Goal: Task Accomplishment & Management: Use online tool/utility

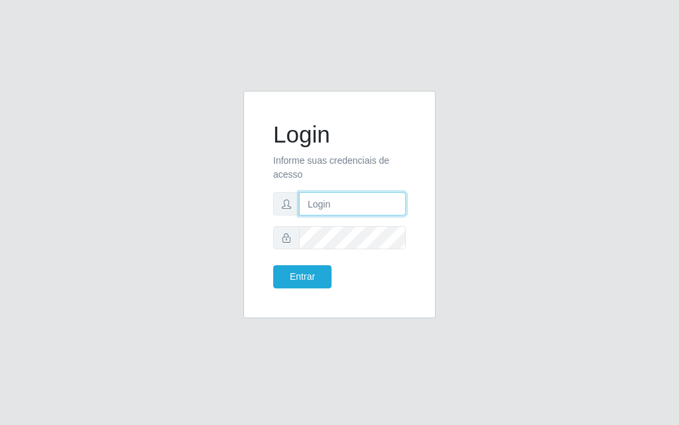
drag, startPoint x: 343, startPoint y: 200, endPoint x: 333, endPoint y: 259, distance: 59.7
click at [343, 201] on input "text" at bounding box center [352, 203] width 107 height 23
type input "[PERSON_NAME]"
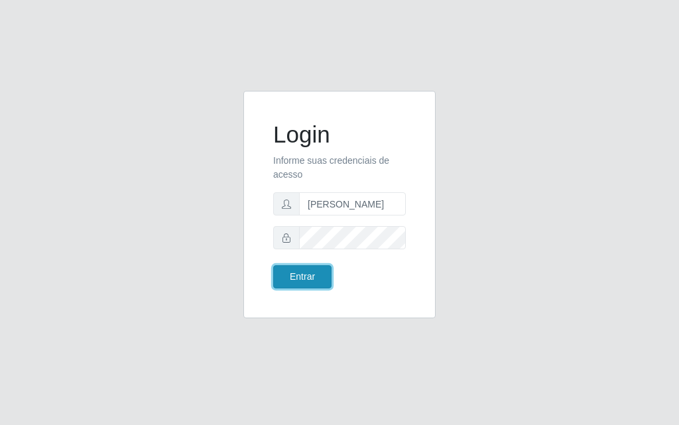
click at [304, 270] on button "Entrar" at bounding box center [302, 276] width 58 height 23
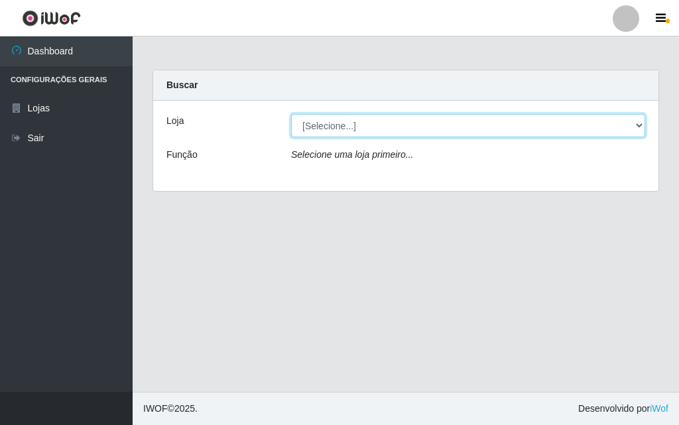
click at [641, 129] on select "[Selecione...] Divino Fogão - [GEOGRAPHIC_DATA]" at bounding box center [468, 125] width 354 height 23
select select "499"
click at [291, 114] on select "[Selecione...] Divino Fogão - [GEOGRAPHIC_DATA]" at bounding box center [468, 125] width 354 height 23
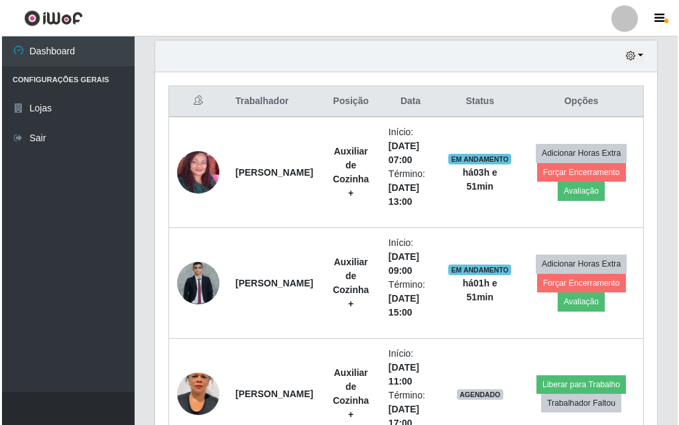
scroll to position [530, 0]
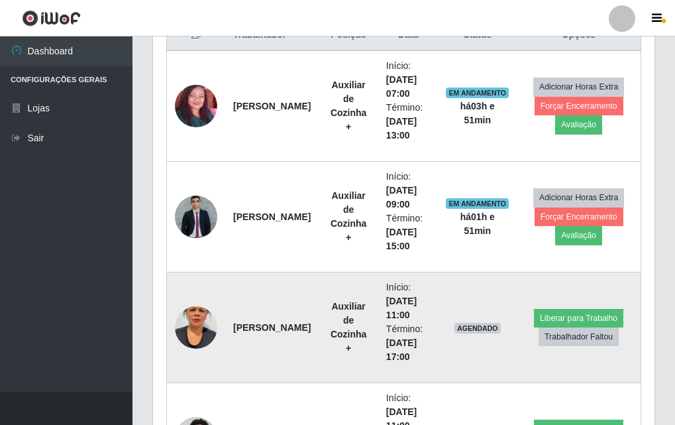
click at [217, 331] on td at bounding box center [196, 327] width 59 height 111
click at [212, 321] on img at bounding box center [196, 328] width 42 height 76
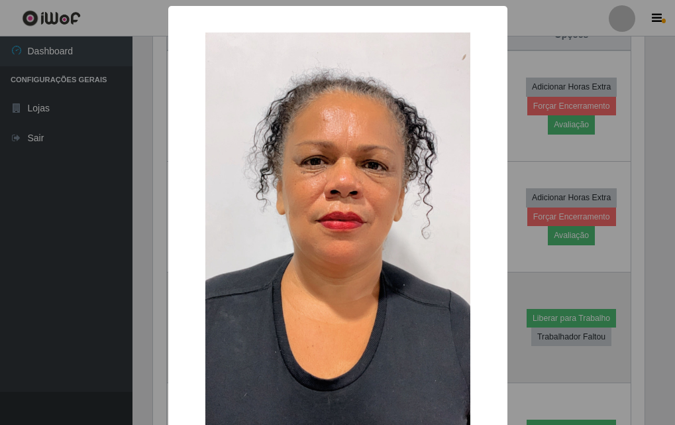
scroll to position [275, 495]
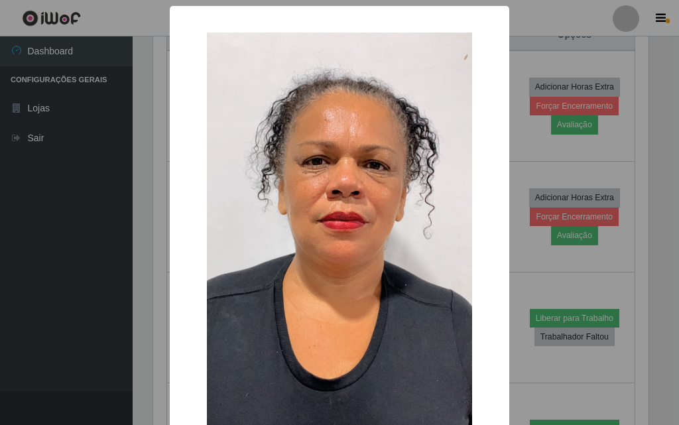
click at [0, 275] on div "× OK Cancel" at bounding box center [339, 212] width 679 height 425
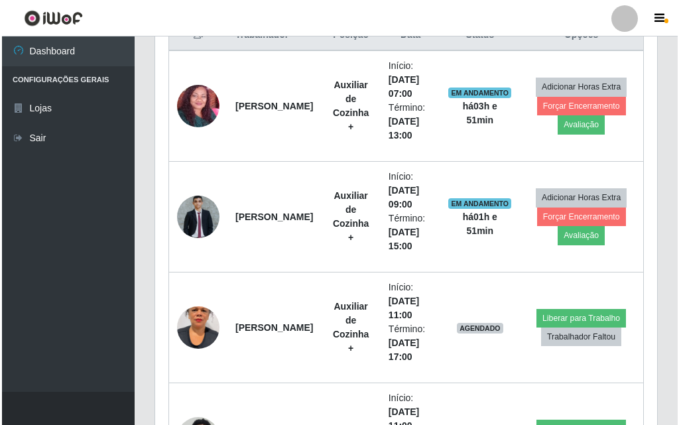
scroll to position [275, 502]
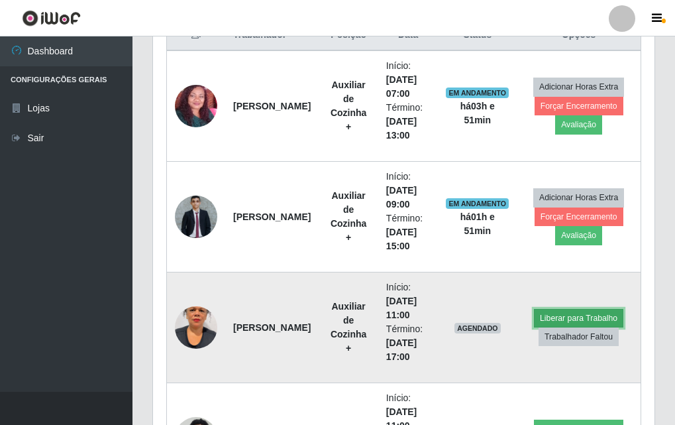
click at [571, 315] on button "Liberar para Trabalho" at bounding box center [578, 318] width 89 height 19
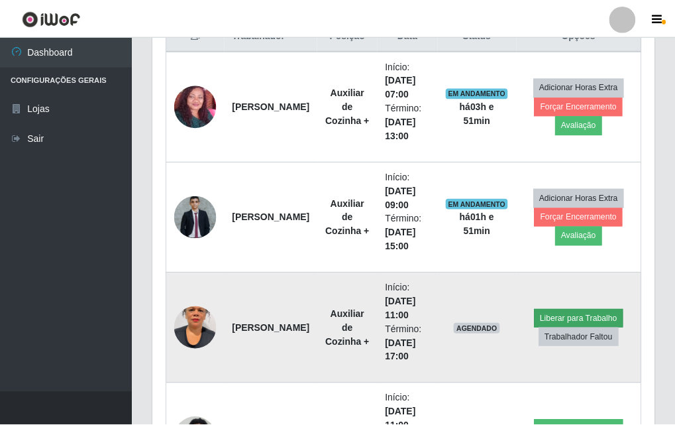
scroll to position [275, 495]
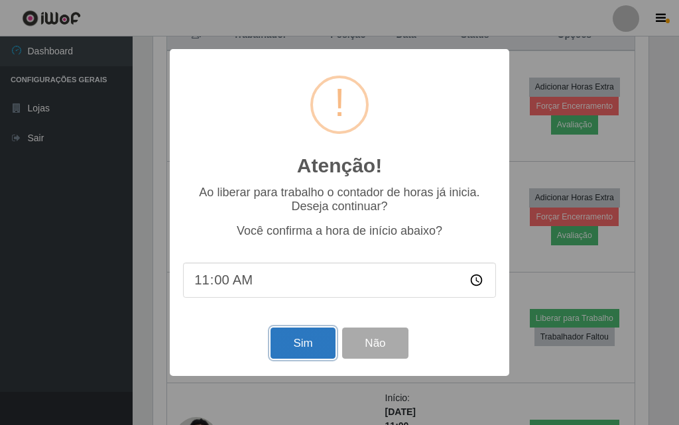
click at [292, 343] on button "Sim" at bounding box center [302, 342] width 64 height 31
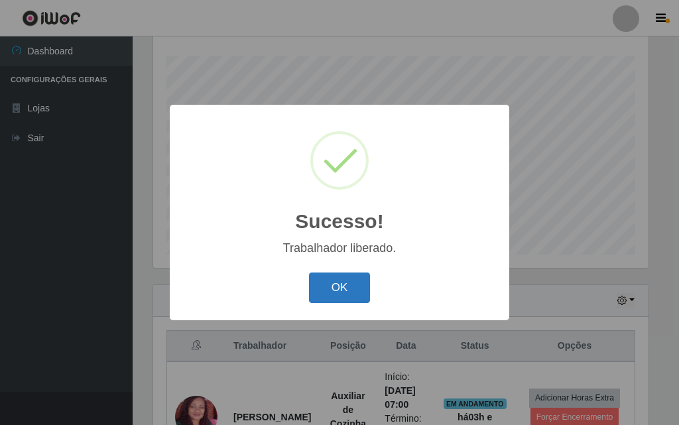
click at [362, 290] on button "OK" at bounding box center [340, 287] width 62 height 31
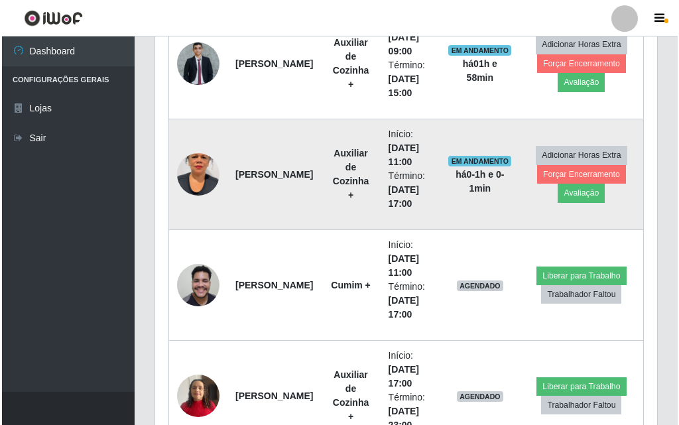
scroll to position [773, 0]
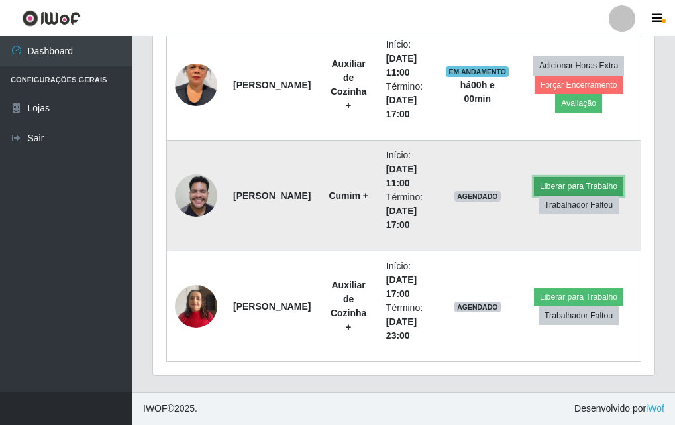
click at [595, 179] on button "Liberar para Trabalho" at bounding box center [578, 186] width 89 height 19
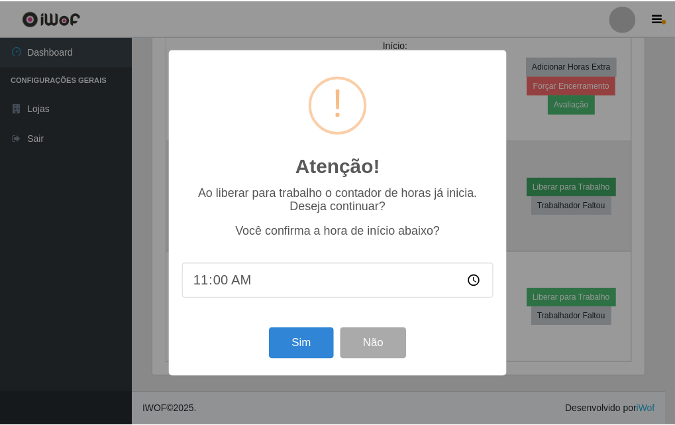
scroll to position [275, 495]
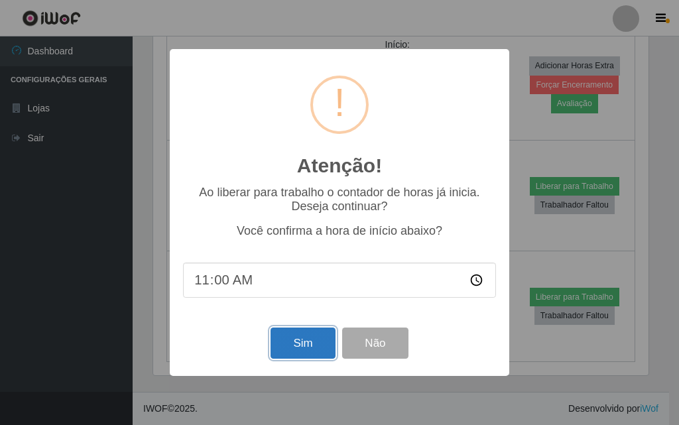
click at [325, 342] on button "Sim" at bounding box center [302, 342] width 64 height 31
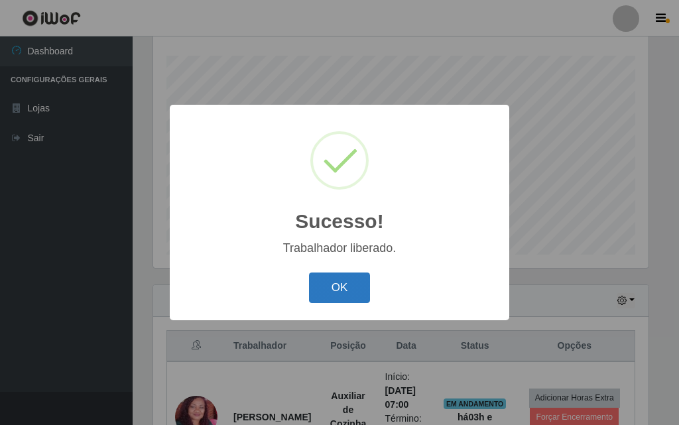
click at [339, 300] on button "OK" at bounding box center [340, 287] width 62 height 31
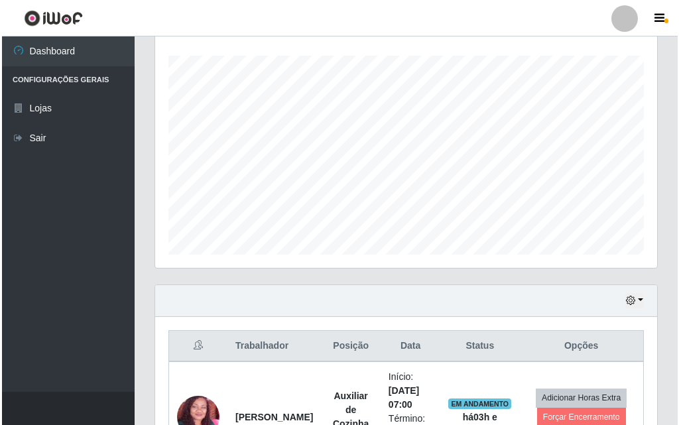
scroll to position [485, 0]
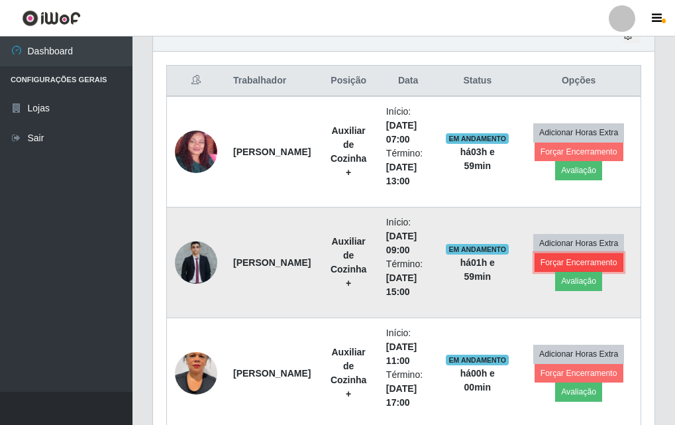
click at [592, 255] on button "Forçar Encerramento" at bounding box center [579, 262] width 89 height 19
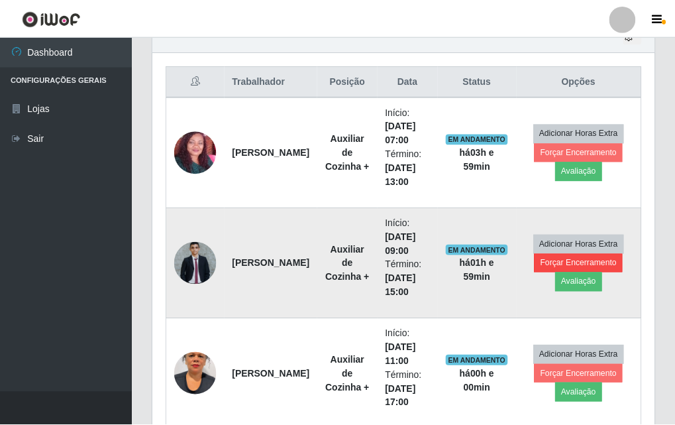
scroll to position [275, 495]
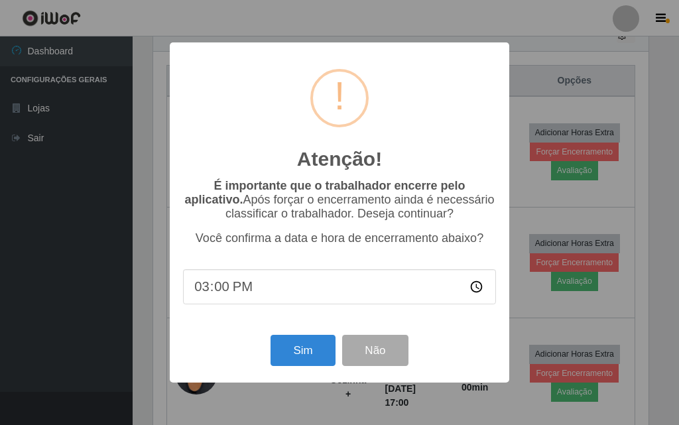
click at [257, 298] on input "15:00" at bounding box center [339, 286] width 313 height 35
click at [385, 361] on button "Não" at bounding box center [375, 350] width 66 height 31
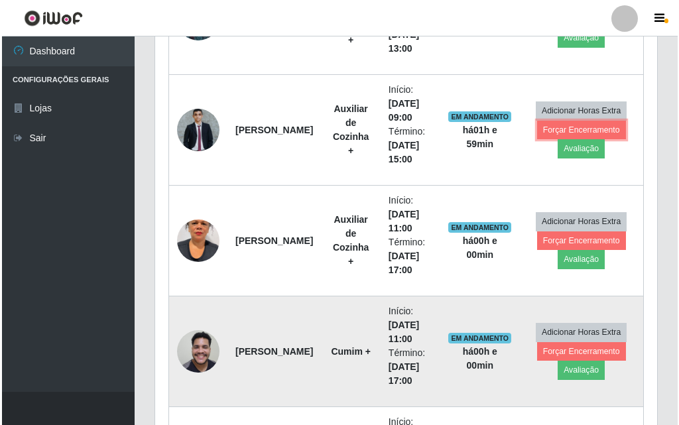
scroll to position [750, 0]
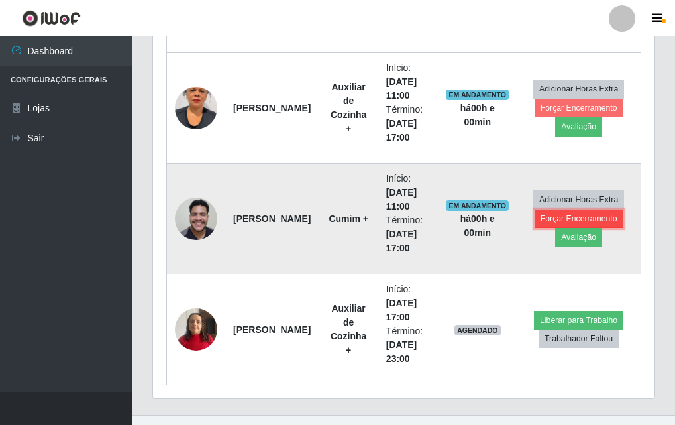
click at [567, 213] on button "Forçar Encerramento" at bounding box center [579, 218] width 89 height 19
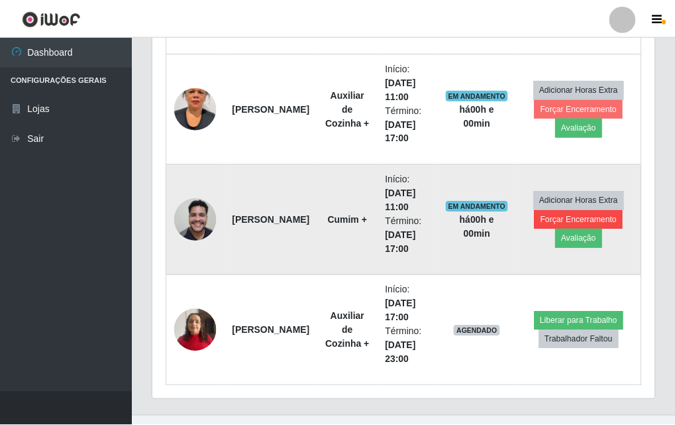
scroll to position [275, 495]
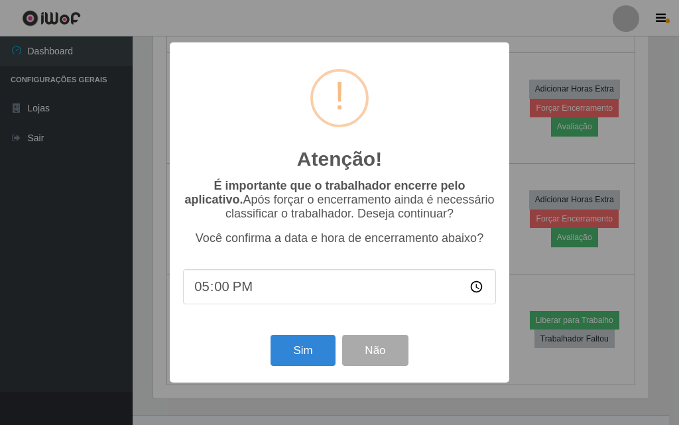
click at [298, 288] on input "17:00" at bounding box center [339, 286] width 313 height 35
click at [282, 288] on input "17:00" at bounding box center [339, 286] width 313 height 35
type input "11:00"
click at [310, 361] on button "Sim" at bounding box center [302, 350] width 64 height 31
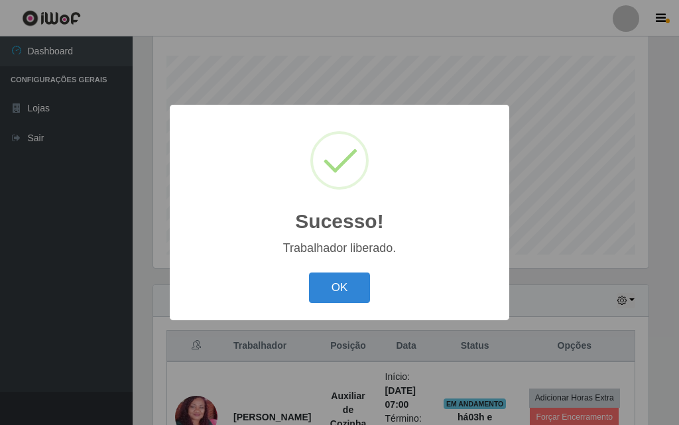
click at [370, 291] on div "OK Cancel" at bounding box center [339, 287] width 313 height 38
click at [327, 298] on button "OK" at bounding box center [340, 287] width 62 height 31
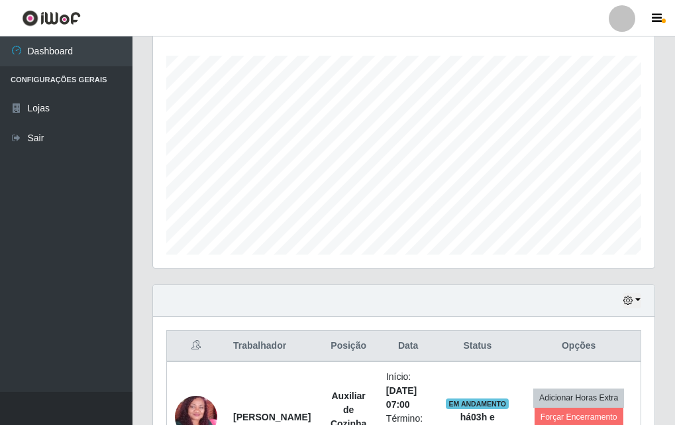
scroll to position [352, 0]
